Goal: Task Accomplishment & Management: Manage account settings

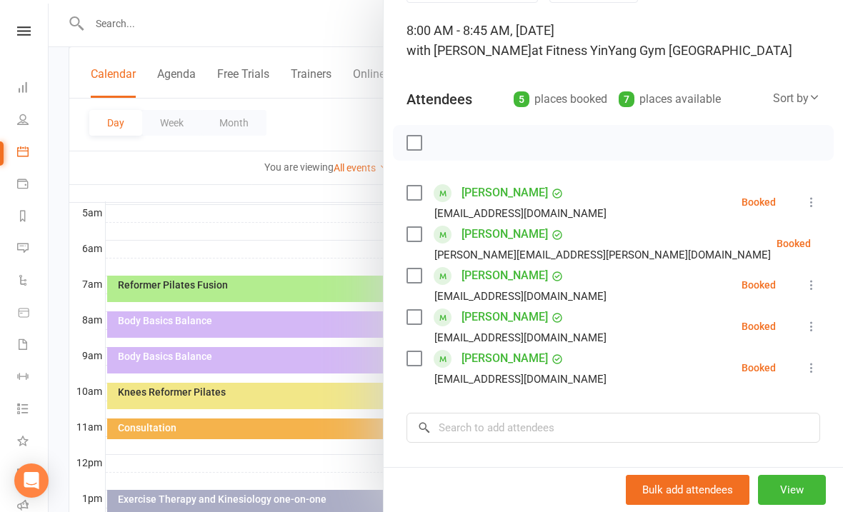
scroll to position [82, 0]
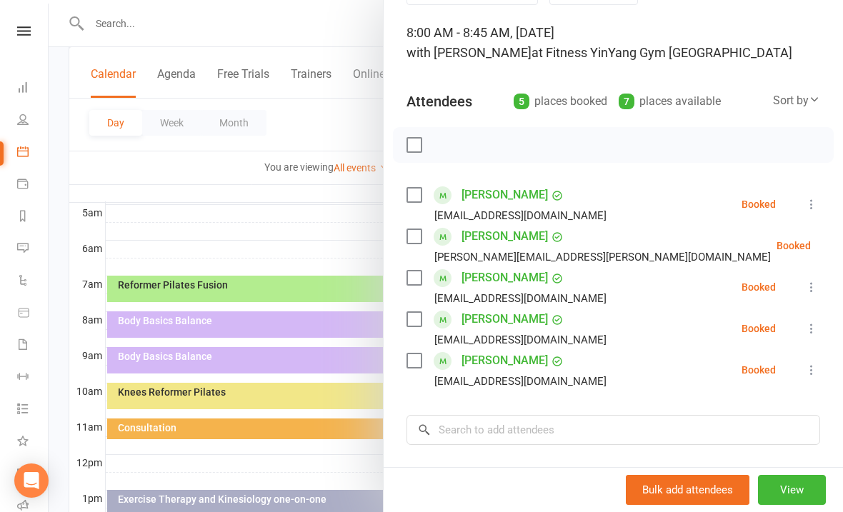
click at [819, 280] on button at bounding box center [811, 287] width 17 height 17
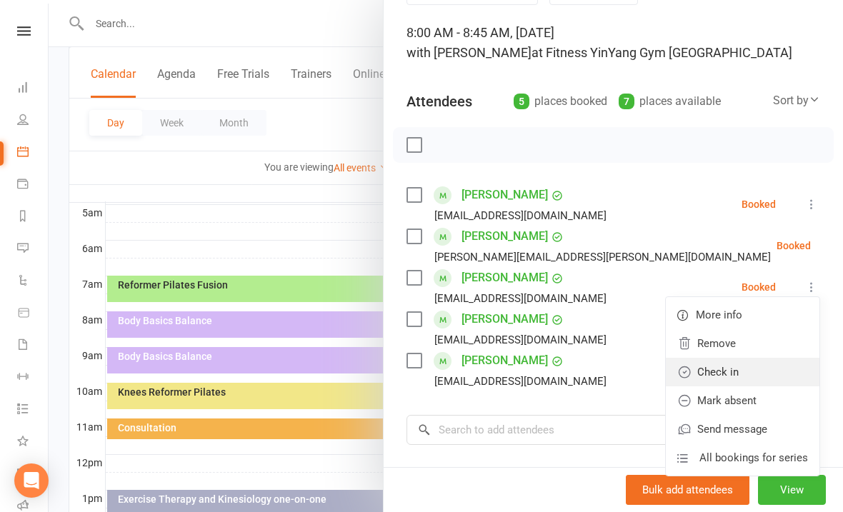
click at [717, 377] on link "Check in" at bounding box center [743, 372] width 154 height 29
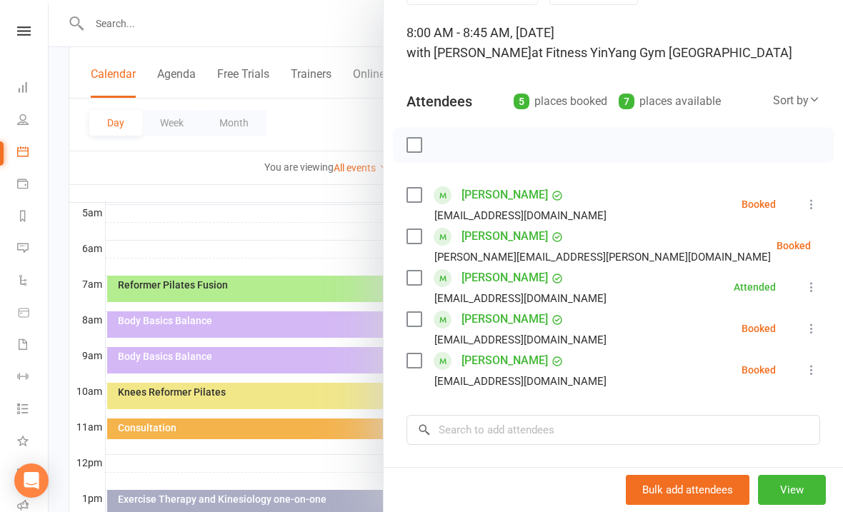
click at [817, 198] on icon at bounding box center [812, 204] width 14 height 14
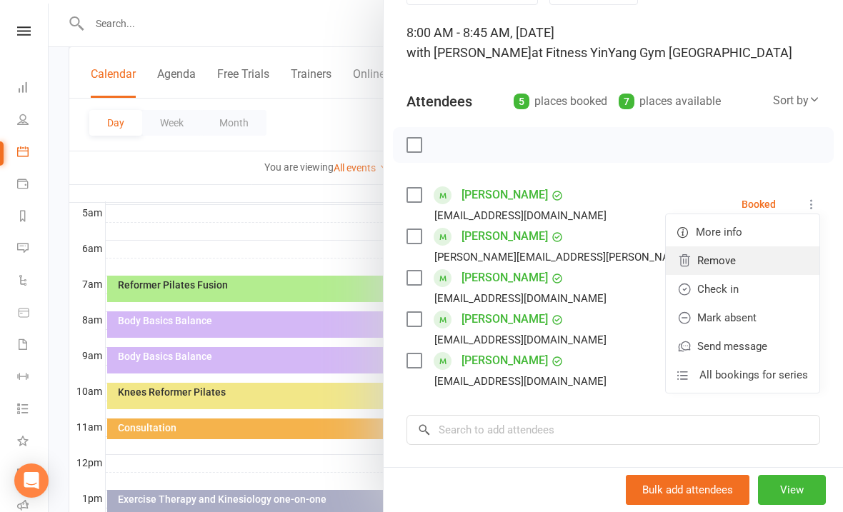
click at [737, 252] on link "Remove" at bounding box center [743, 261] width 154 height 29
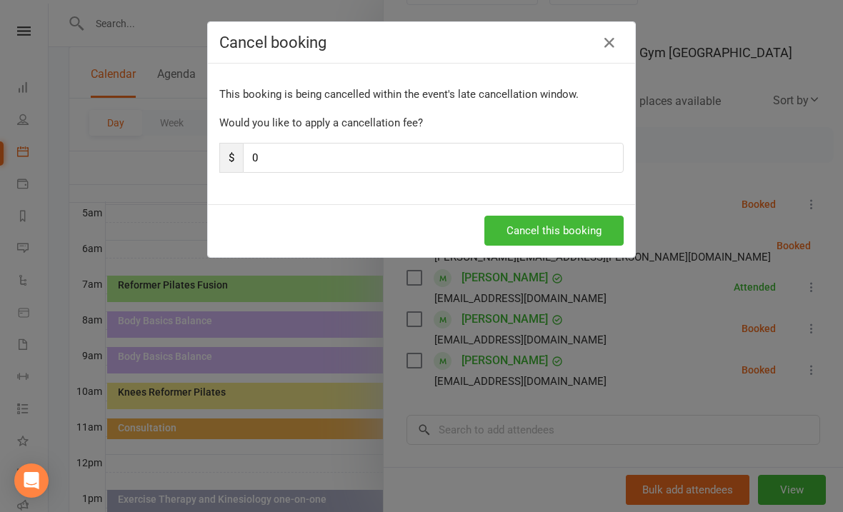
scroll to position [264, 0]
click at [553, 228] on button "Cancel this booking" at bounding box center [554, 231] width 139 height 30
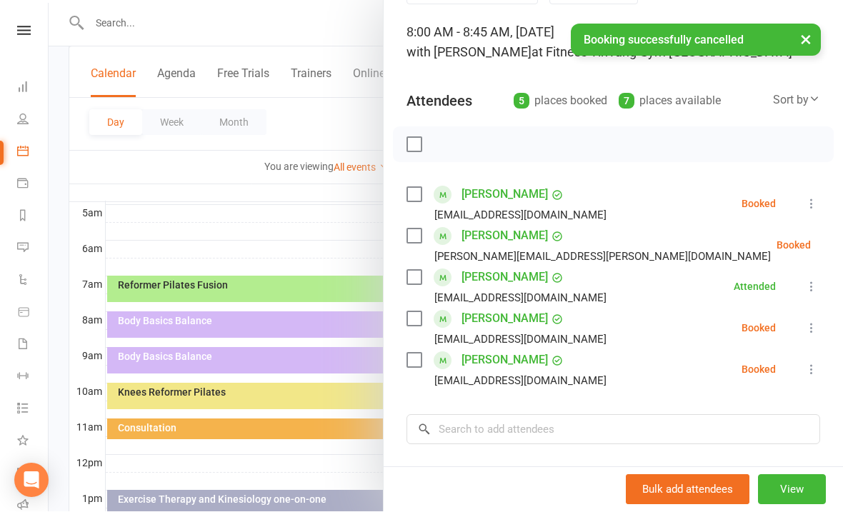
scroll to position [264, 0]
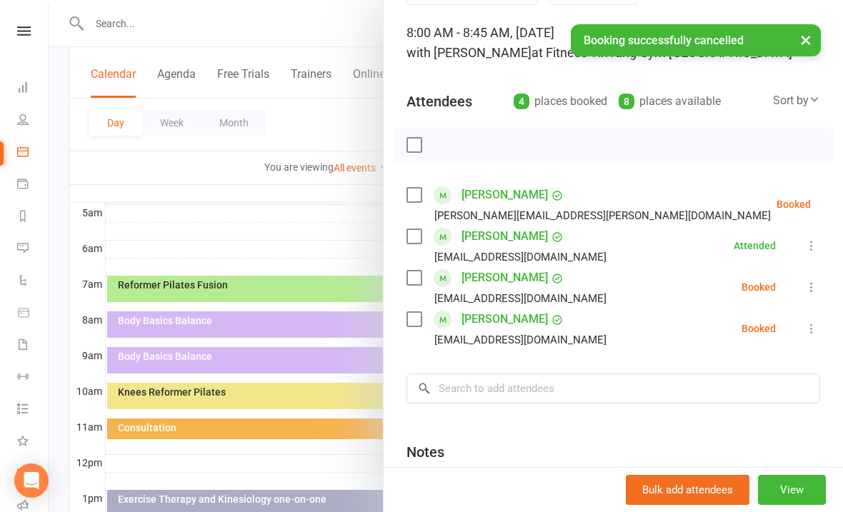
click at [823, 196] on div "Class kiosk mode Roll call 8:00 AM - 8:45 AM, [DATE] with [PERSON_NAME] at Fitn…" at bounding box center [614, 292] width 460 height 627
click at [840, 199] on icon at bounding box center [847, 204] width 14 height 14
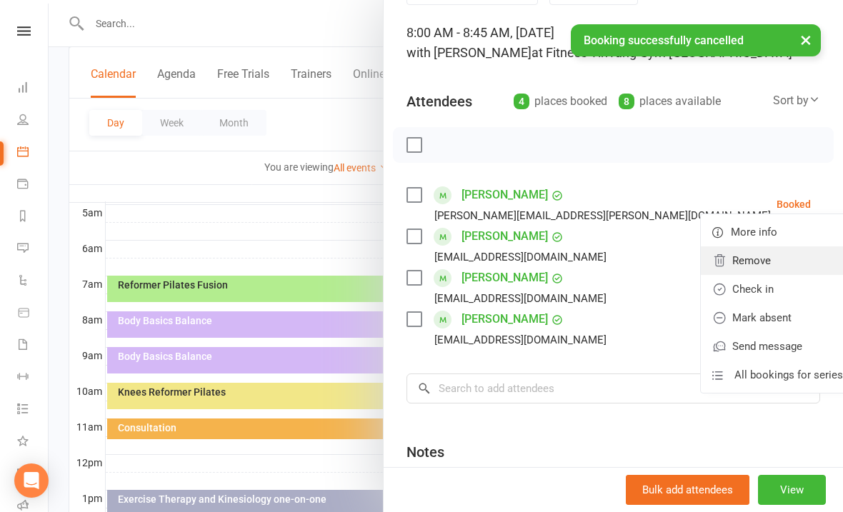
click at [722, 260] on link "Remove" at bounding box center [778, 261] width 154 height 29
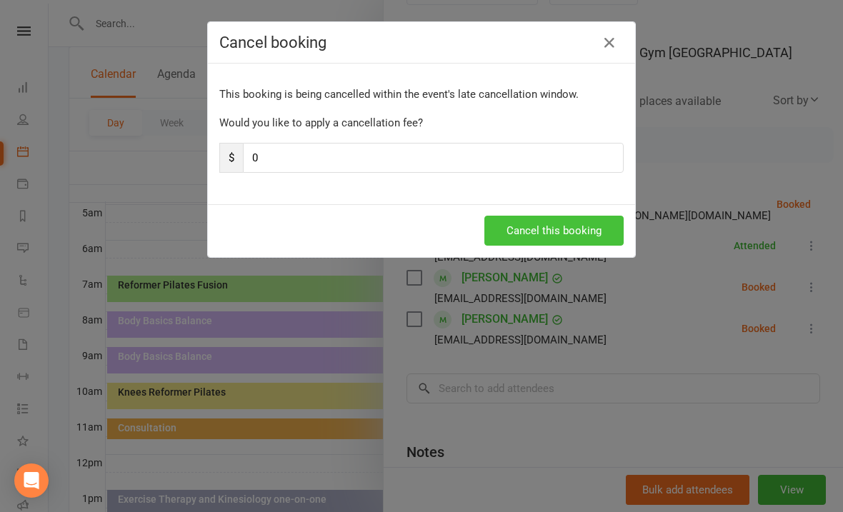
click at [571, 224] on button "Cancel this booking" at bounding box center [554, 231] width 139 height 30
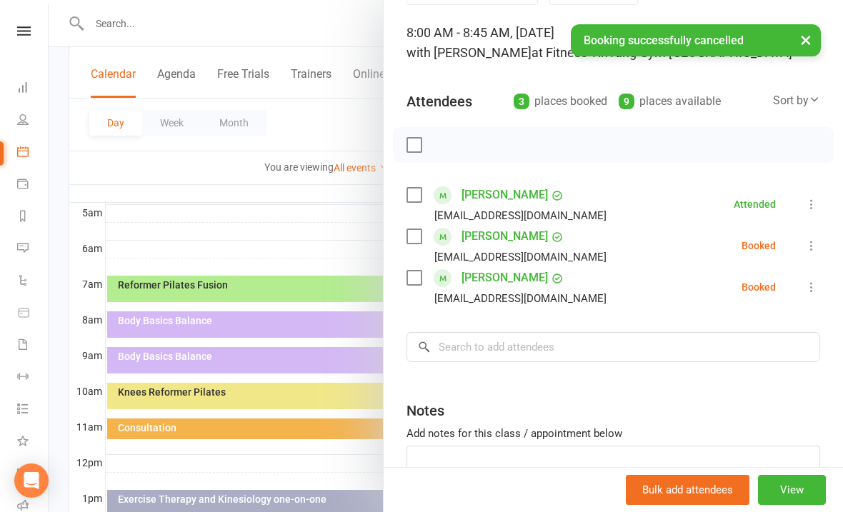
click at [818, 240] on icon at bounding box center [812, 246] width 14 height 14
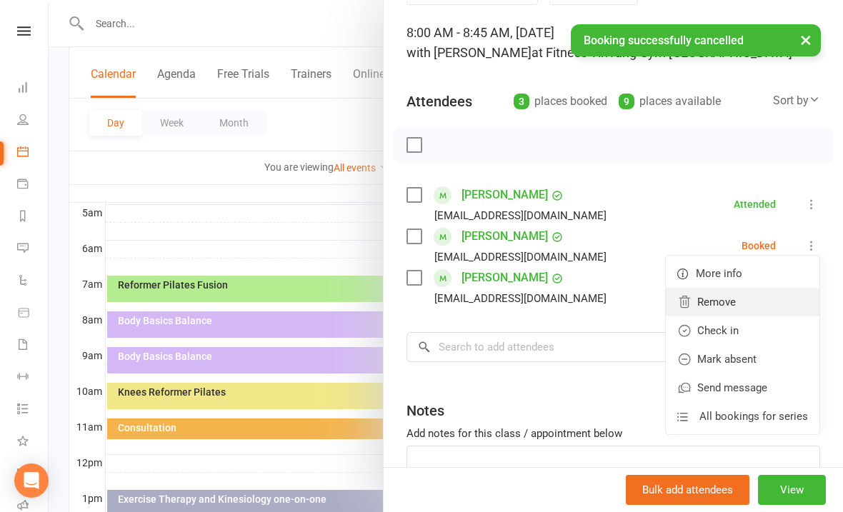
click at [727, 298] on link "Remove" at bounding box center [743, 302] width 154 height 29
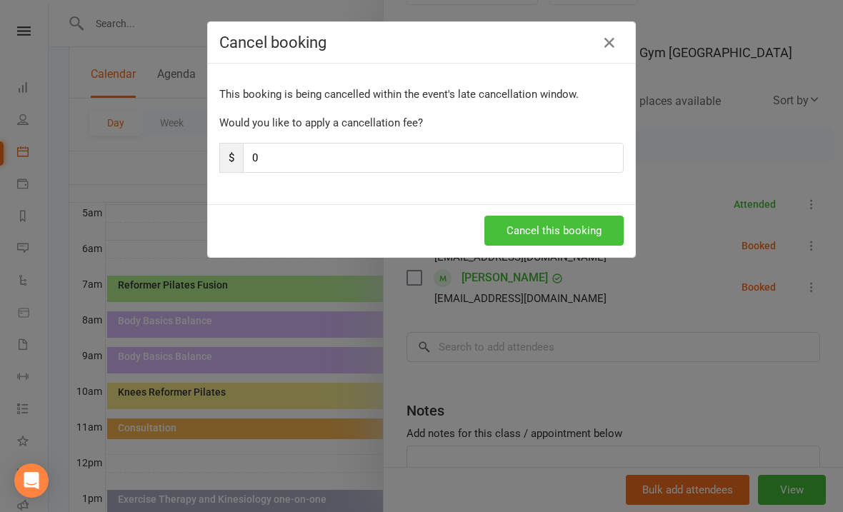
click at [554, 229] on button "Cancel this booking" at bounding box center [554, 231] width 139 height 30
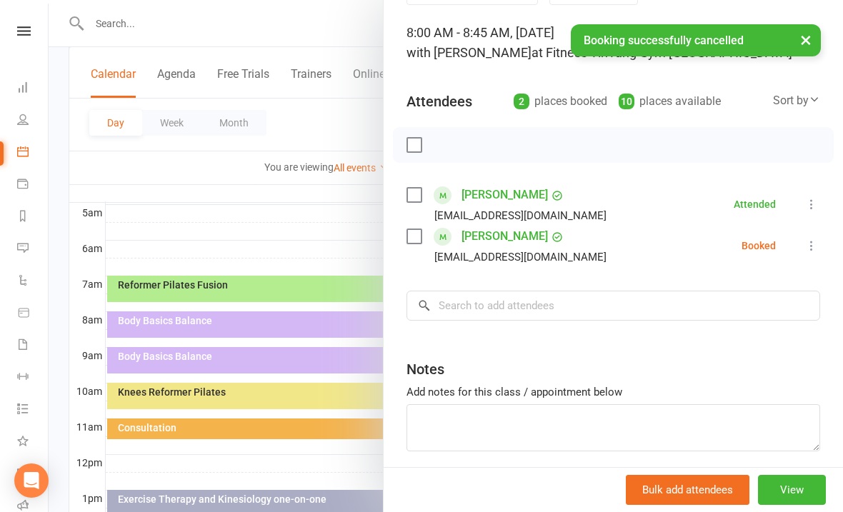
click at [815, 244] on icon at bounding box center [812, 246] width 14 height 14
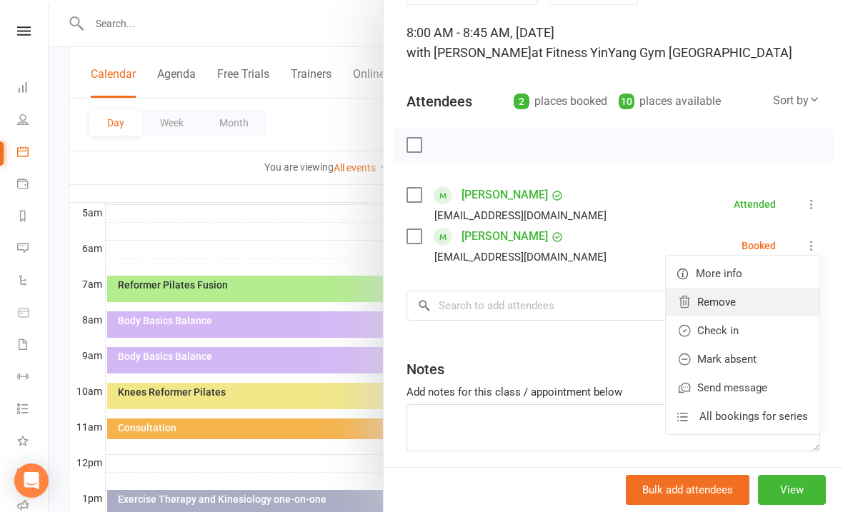
click at [730, 299] on link "Remove" at bounding box center [743, 302] width 154 height 29
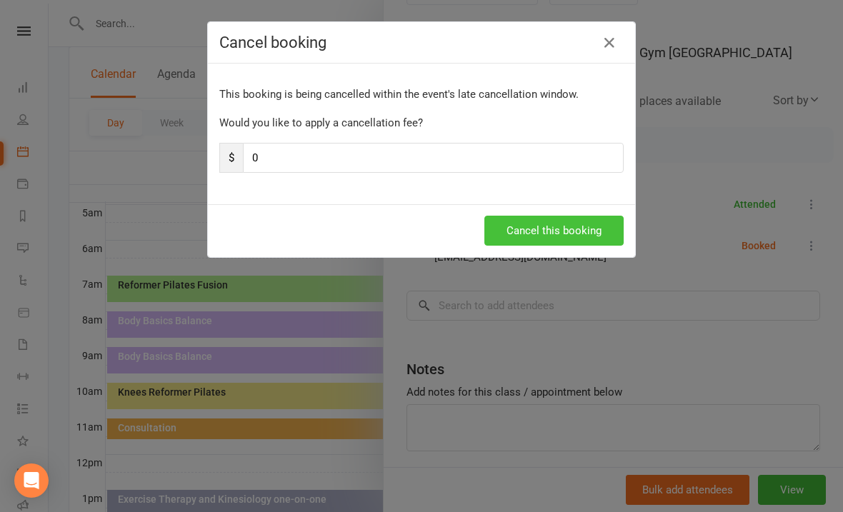
click at [524, 230] on button "Cancel this booking" at bounding box center [554, 231] width 139 height 30
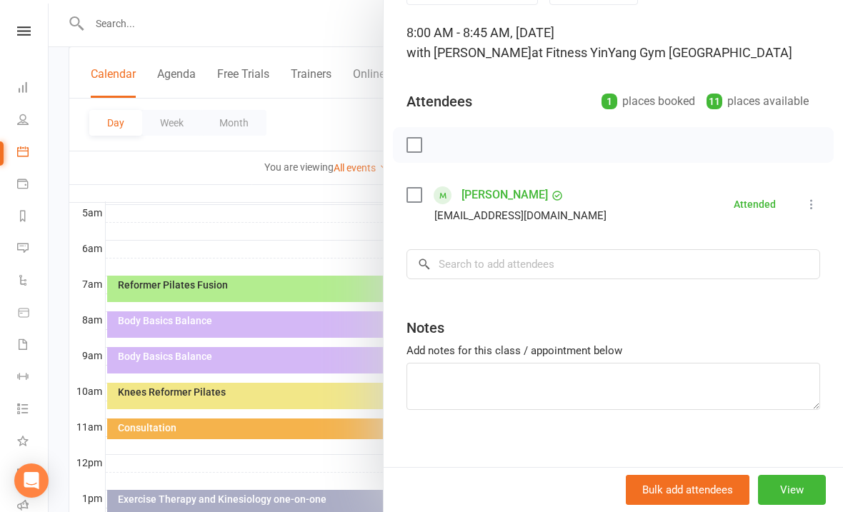
click at [289, 203] on div at bounding box center [446, 256] width 795 height 512
